Goal: Find specific page/section: Locate a particular part of the current website

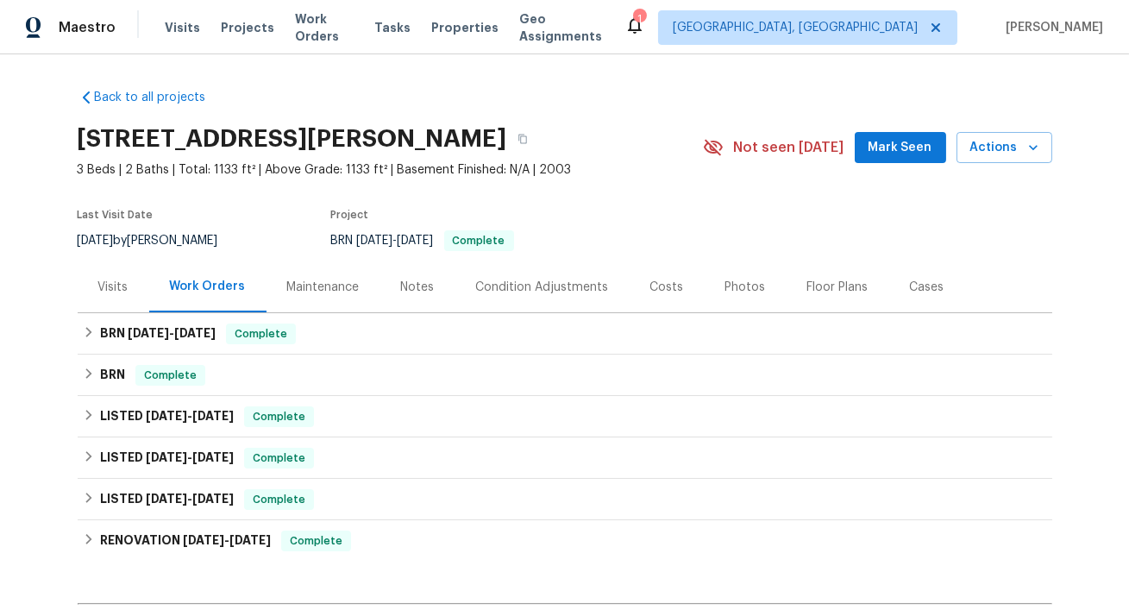
click at [128, 296] on div "Visits" at bounding box center [113, 287] width 30 height 17
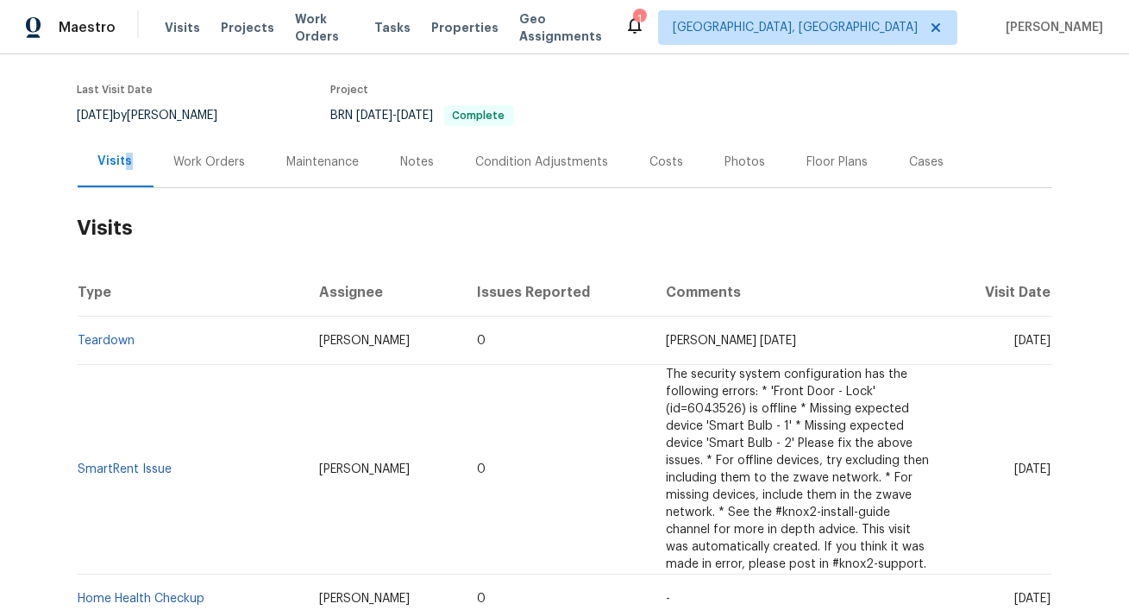
scroll to position [156, 0]
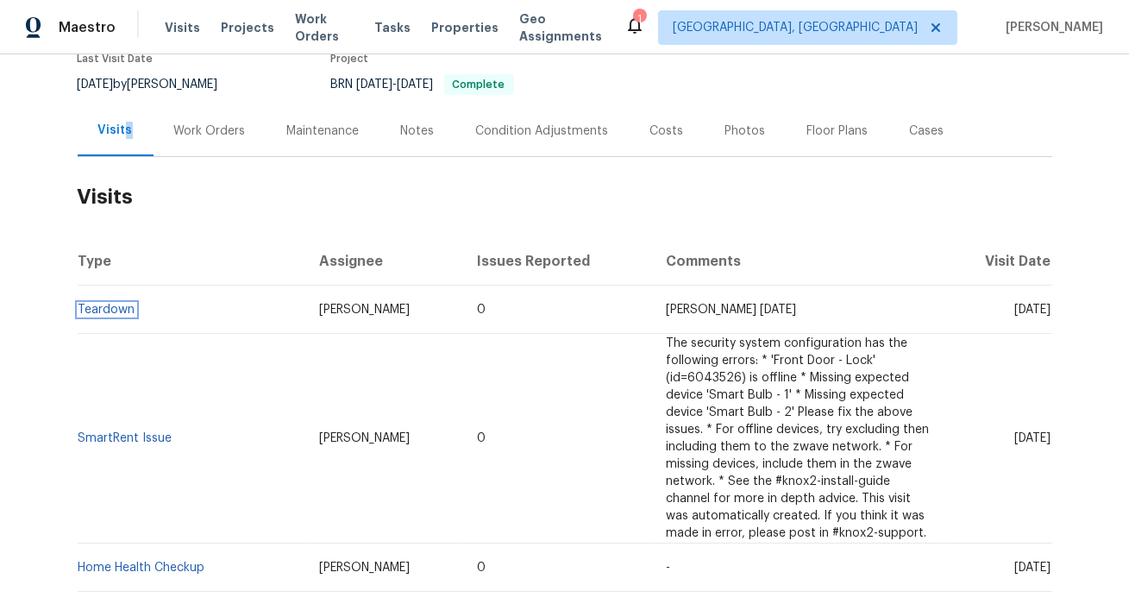
click at [112, 316] on link "Teardown" at bounding box center [106, 310] width 57 height 12
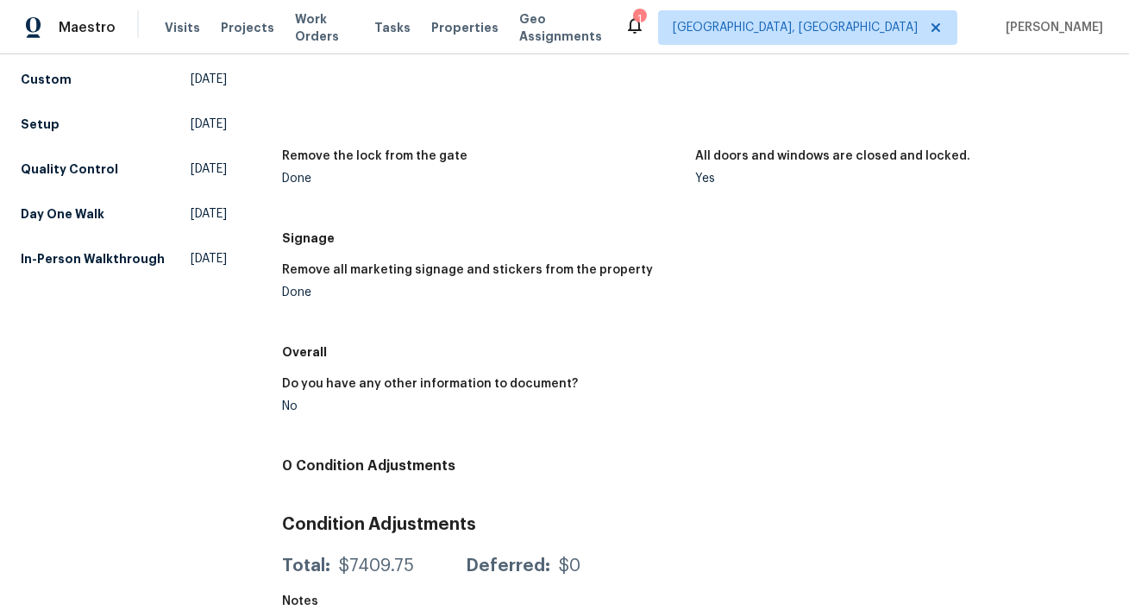
scroll to position [598, 0]
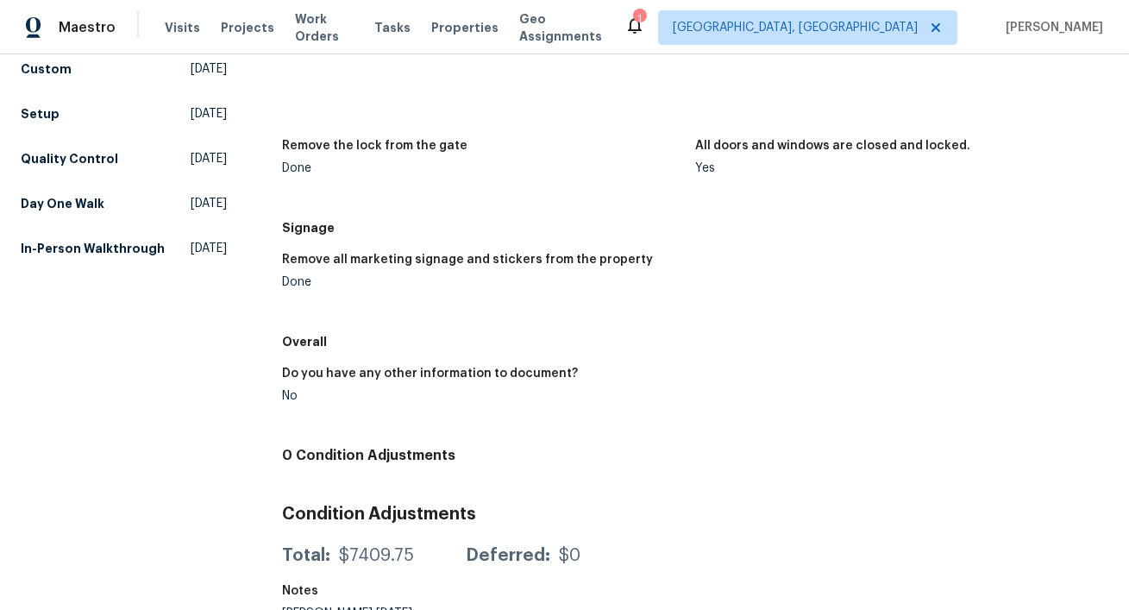
click at [734, 81] on img at bounding box center [726, 53] width 55 height 55
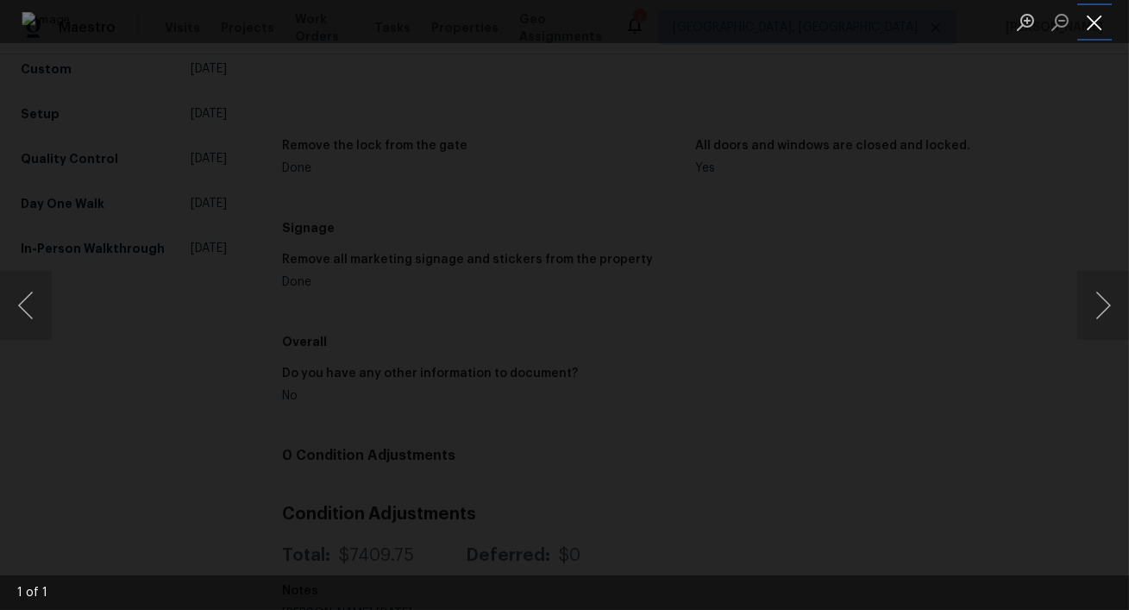
click at [1094, 16] on button "Close lightbox" at bounding box center [1094, 22] width 34 height 30
